Goal: Transaction & Acquisition: Purchase product/service

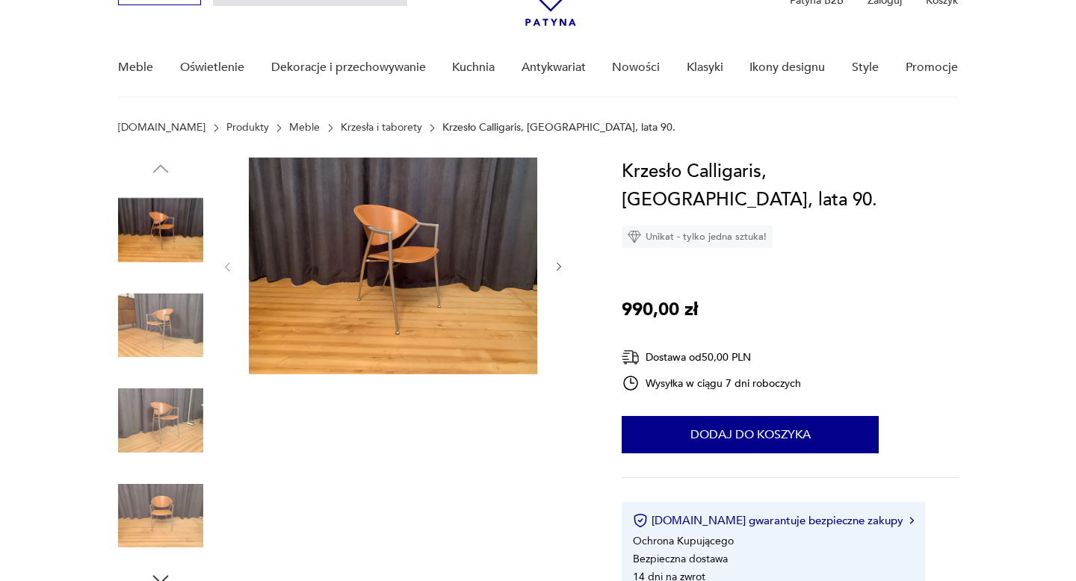
scroll to position [112, 0]
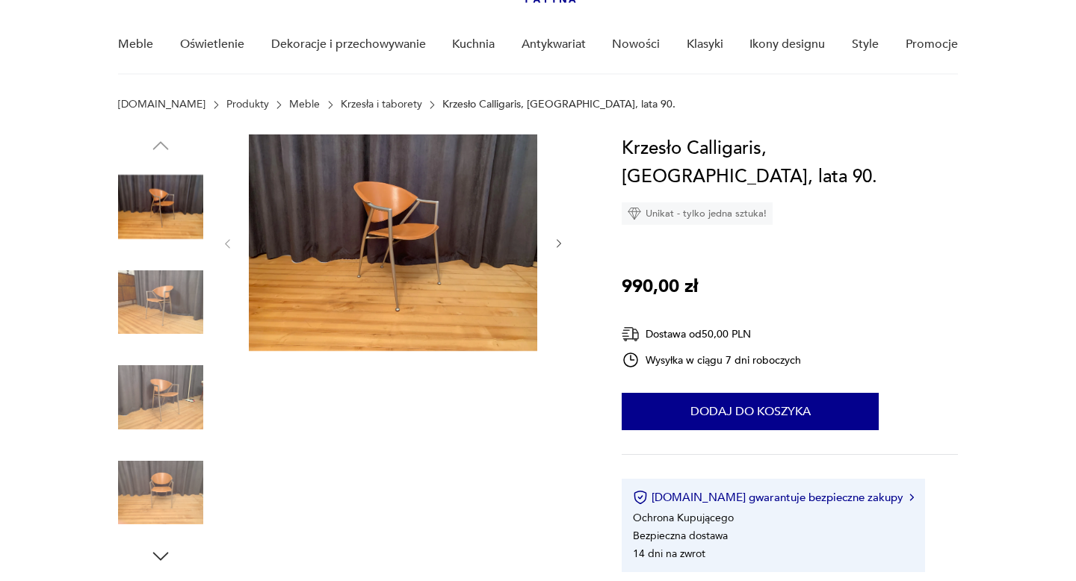
click at [143, 313] on img at bounding box center [160, 302] width 85 height 85
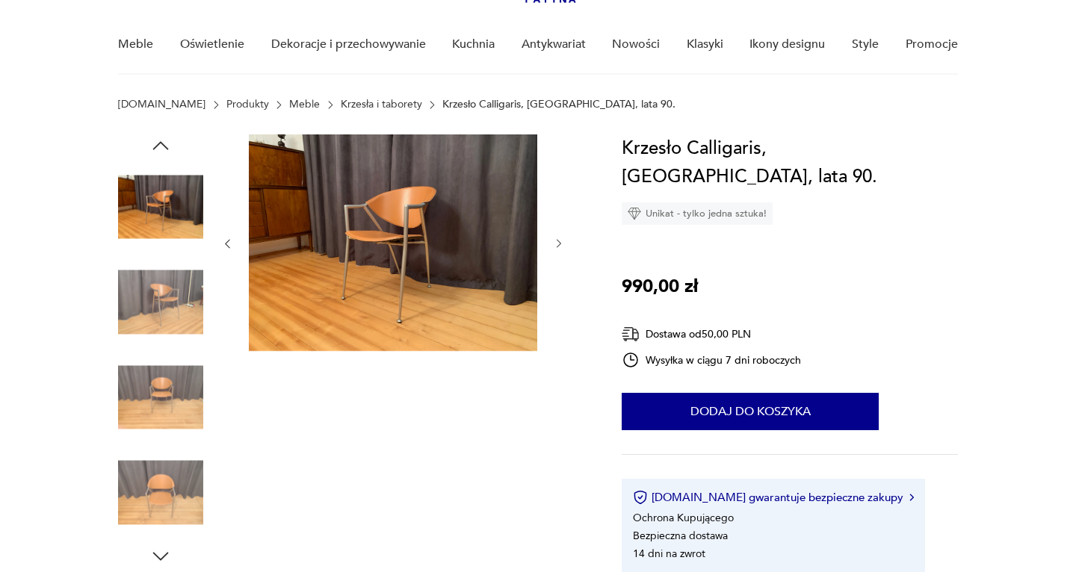
scroll to position [0, 0]
click at [149, 348] on div at bounding box center [160, 255] width 85 height 373
click at [158, 402] on img at bounding box center [160, 397] width 85 height 85
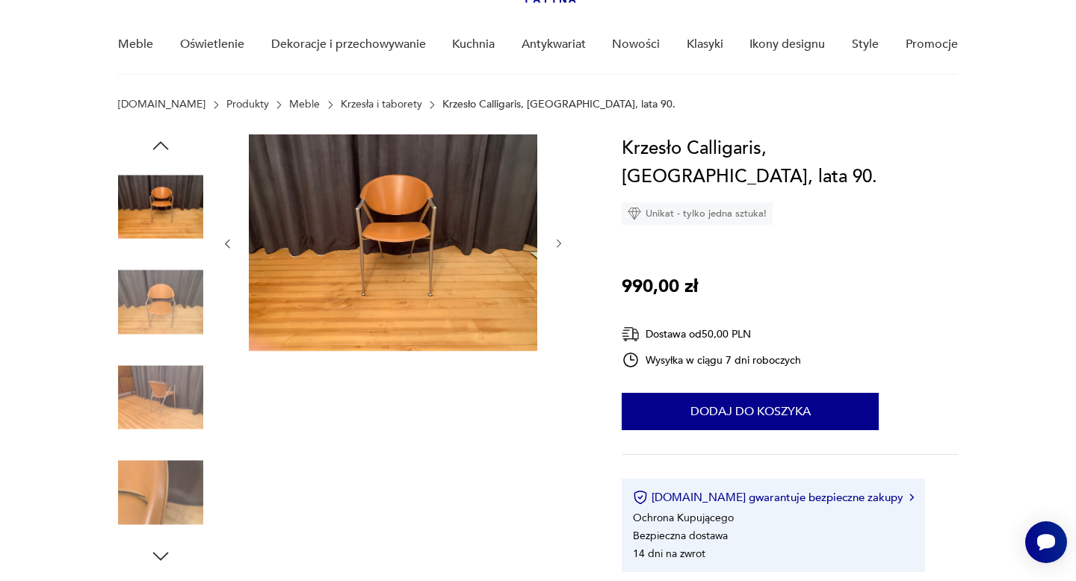
click at [158, 457] on img at bounding box center [160, 492] width 85 height 85
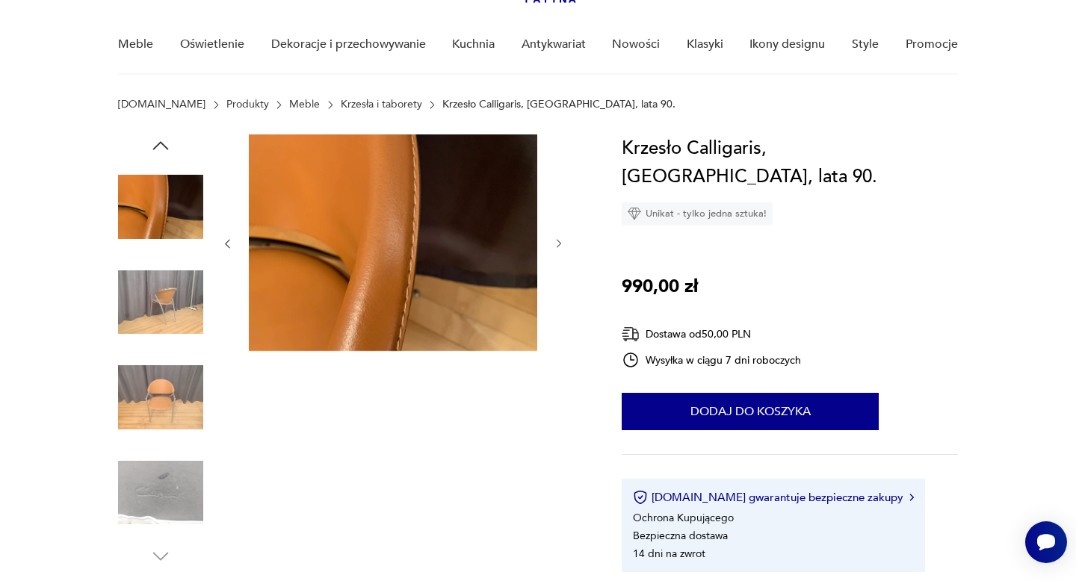
click at [160, 492] on img at bounding box center [160, 492] width 85 height 85
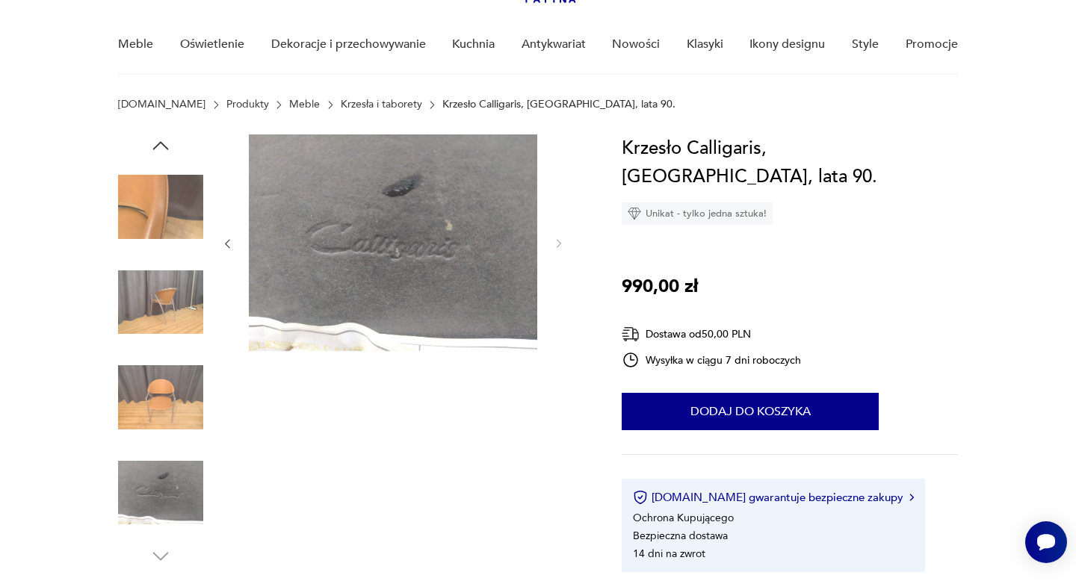
click at [159, 509] on img at bounding box center [160, 492] width 85 height 85
click at [167, 411] on img at bounding box center [160, 397] width 85 height 85
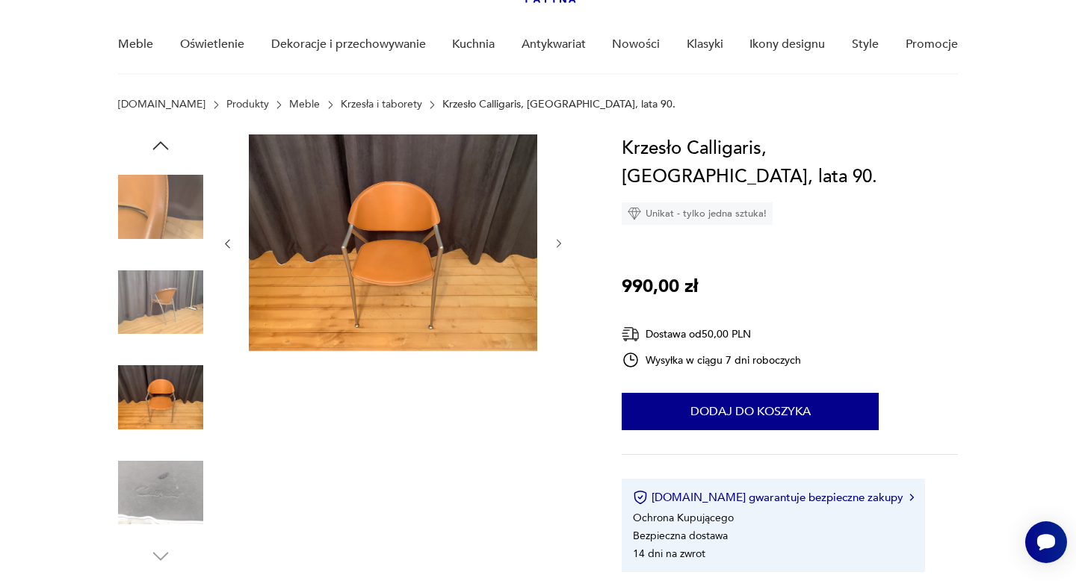
click at [164, 329] on img at bounding box center [160, 302] width 85 height 85
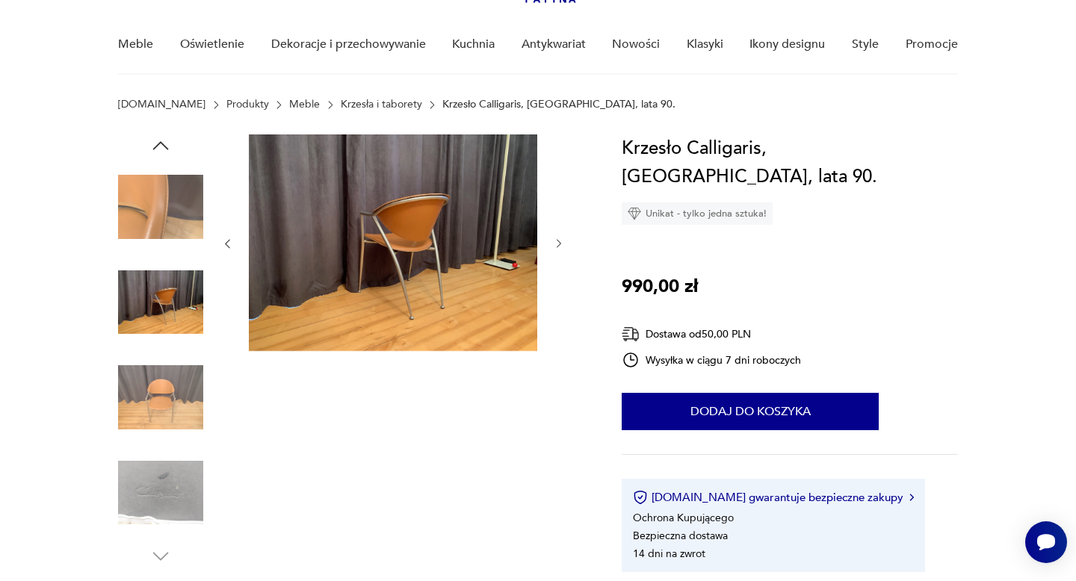
click at [164, 204] on img at bounding box center [160, 206] width 85 height 85
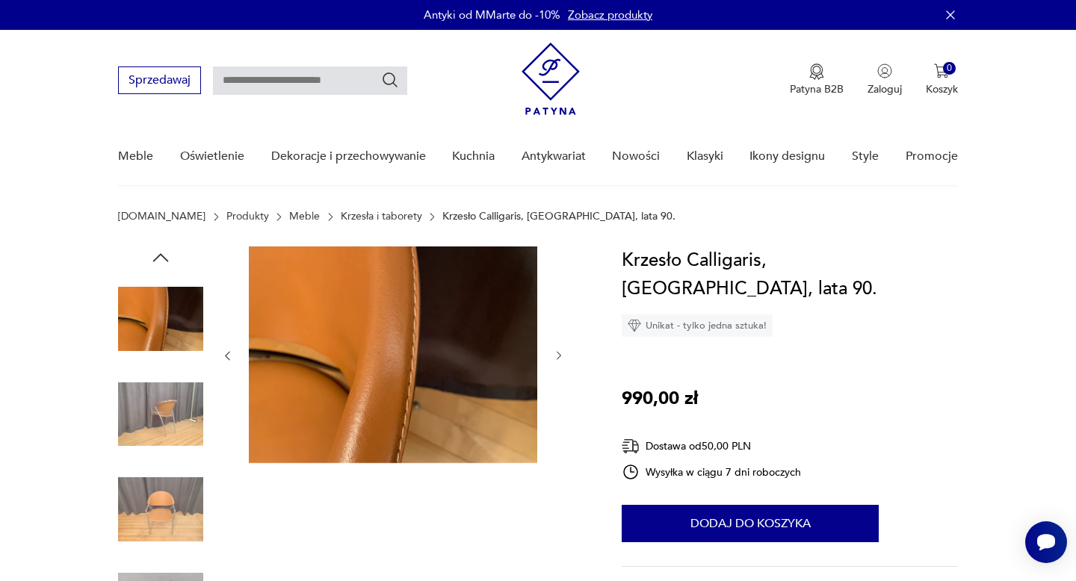
click at [161, 267] on icon "button" at bounding box center [160, 257] width 22 height 22
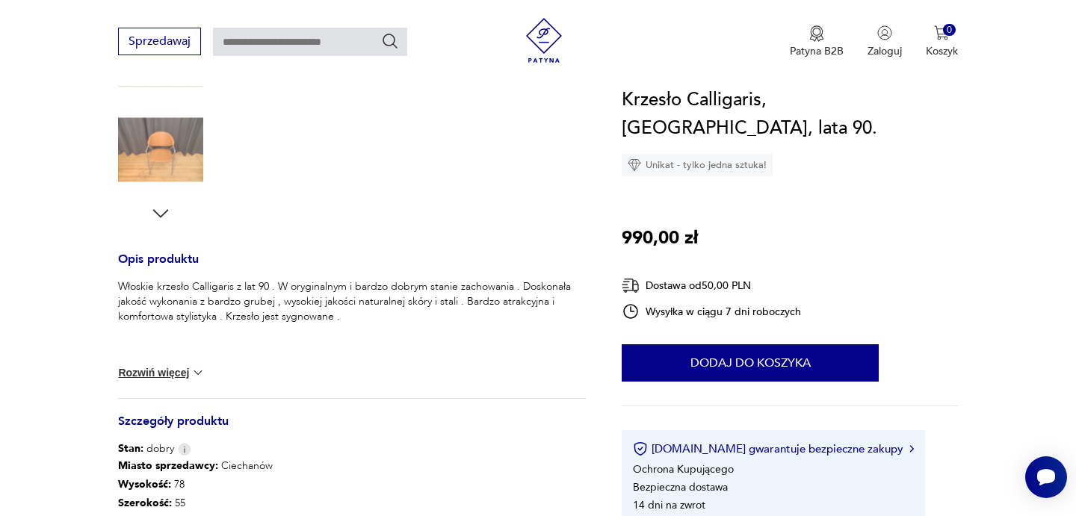
scroll to position [453, 0]
